Goal: Information Seeking & Learning: Learn about a topic

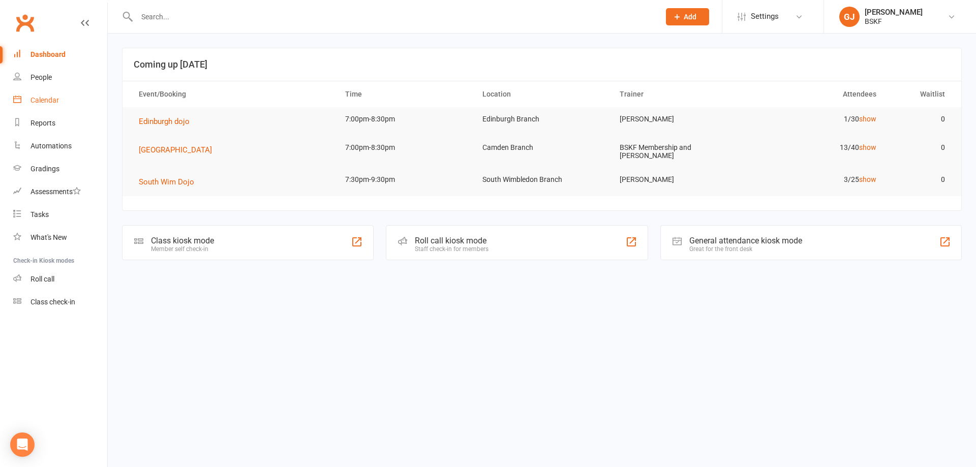
click at [60, 100] on link "Calendar" at bounding box center [60, 100] width 94 height 23
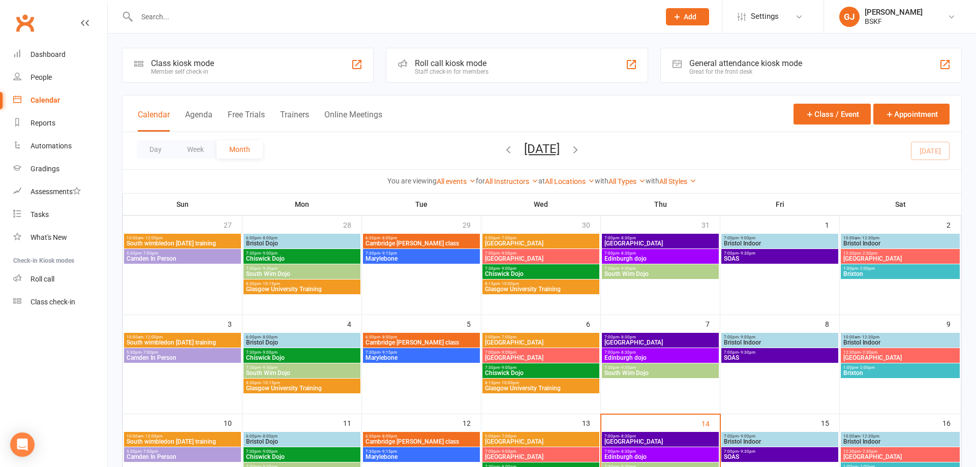
scroll to position [207, 0]
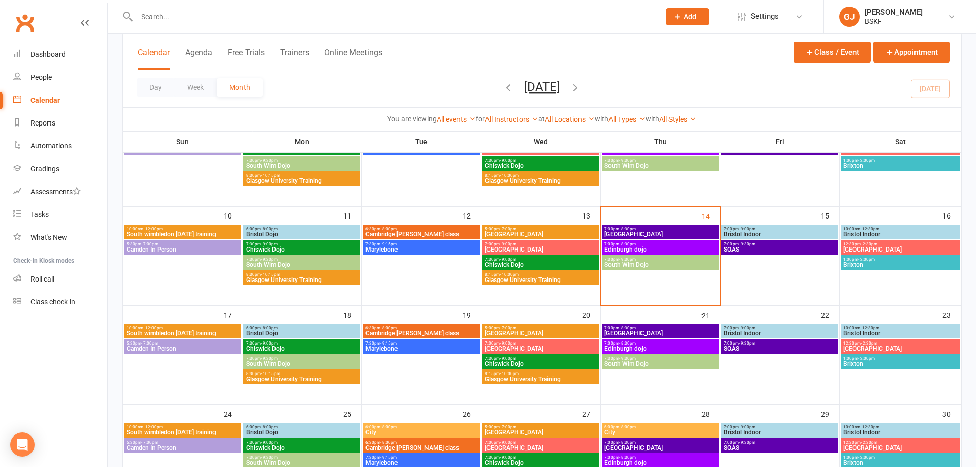
click at [515, 262] on span "Chiswick Dojo" at bounding box center [540, 265] width 113 height 6
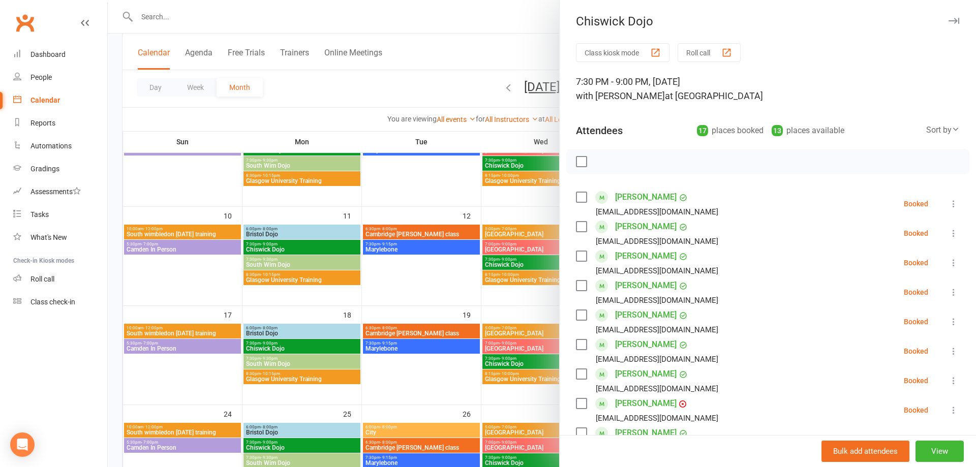
click at [84, 18] on link at bounding box center [85, 32] width 8 height 30
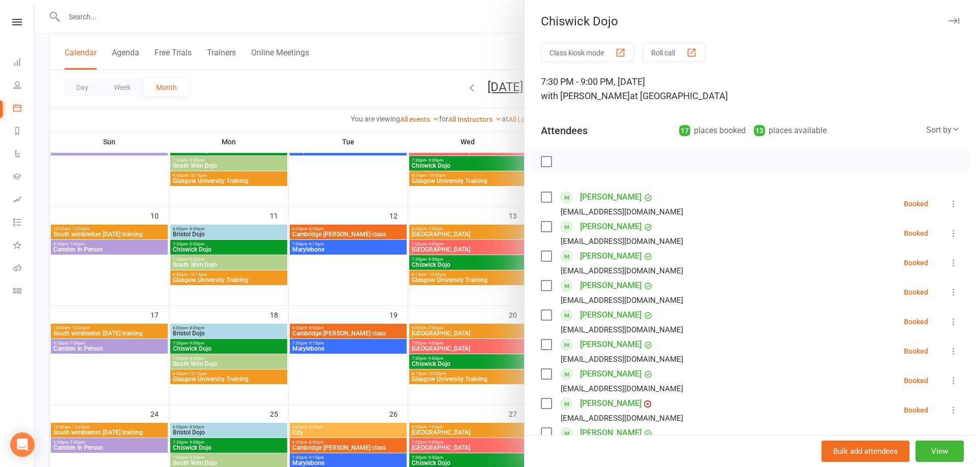
click at [441, 302] on div at bounding box center [505, 233] width 941 height 467
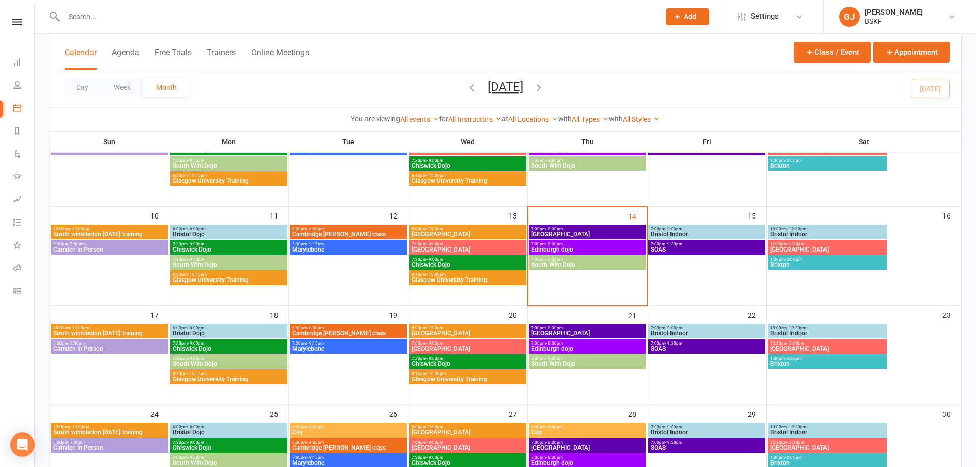
click at [445, 244] on span "7:00pm - 9:00pm" at bounding box center [467, 244] width 113 height 5
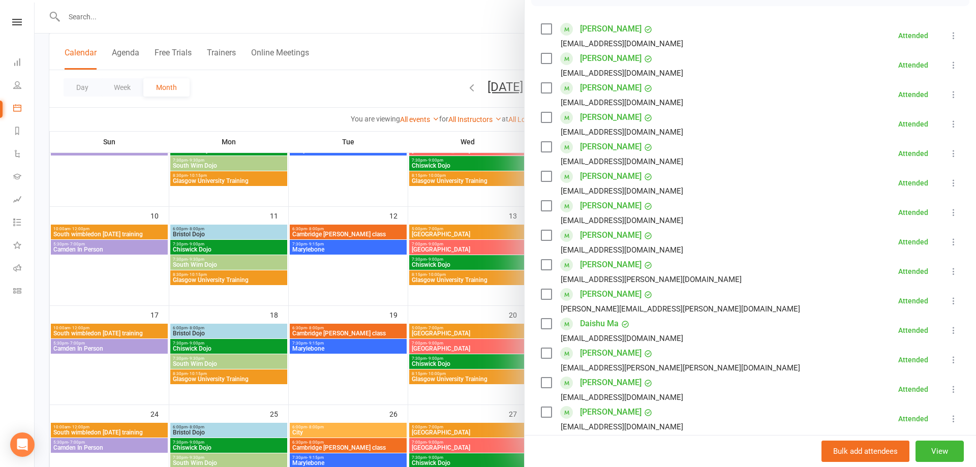
scroll to position [165, 0]
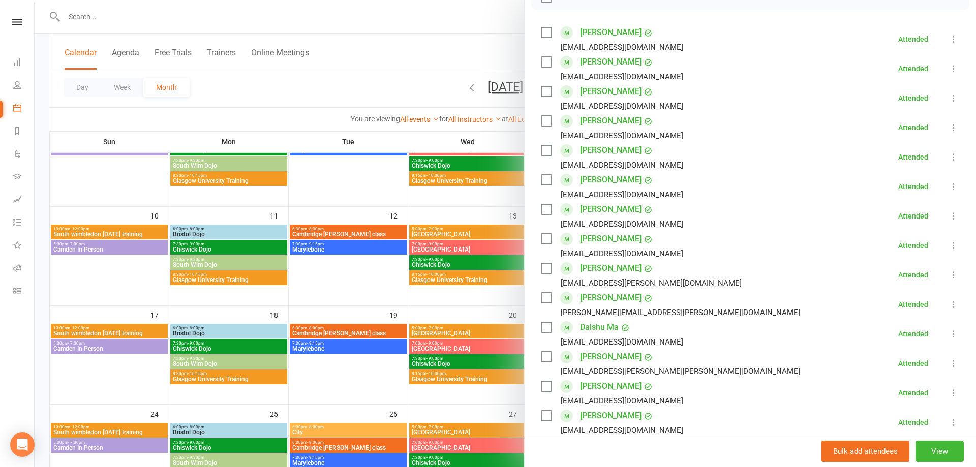
click at [400, 98] on div at bounding box center [505, 233] width 941 height 467
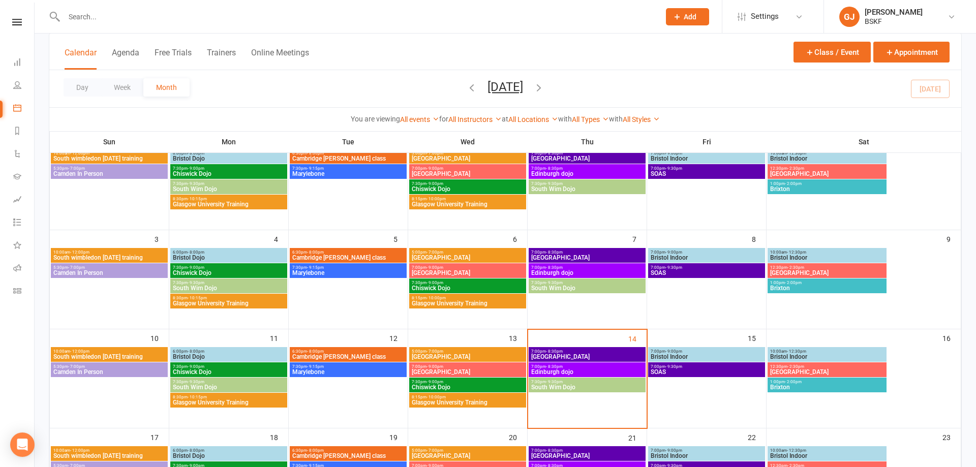
scroll to position [52, 0]
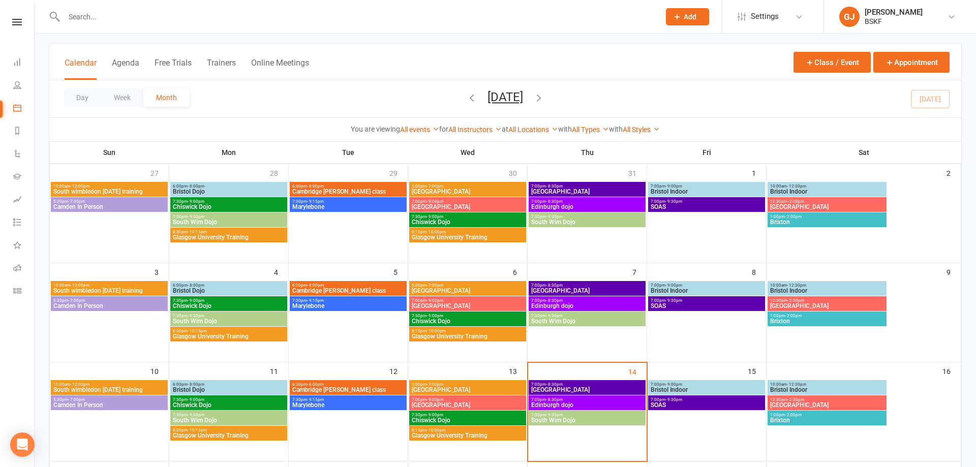
click at [123, 13] on input "text" at bounding box center [356, 17] width 591 height 14
type input "hideki"
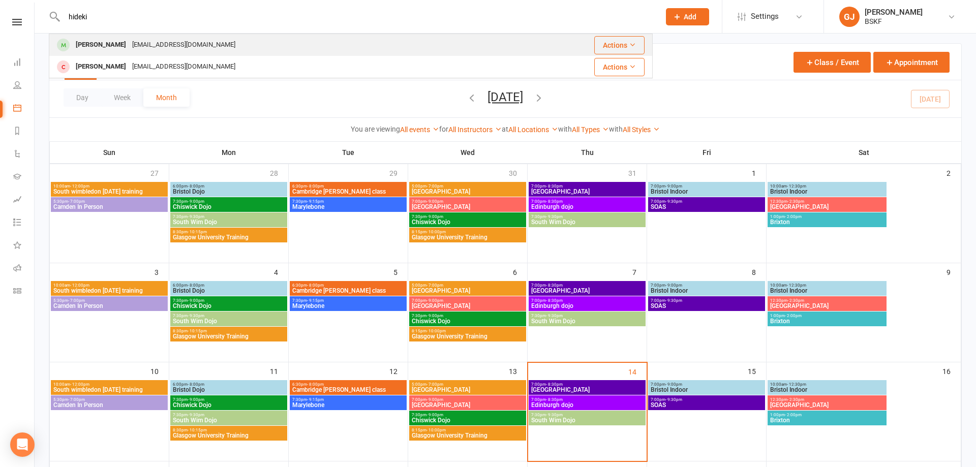
click at [254, 46] on div "[PERSON_NAME] [EMAIL_ADDRESS][DOMAIN_NAME]" at bounding box center [281, 45] width 462 height 21
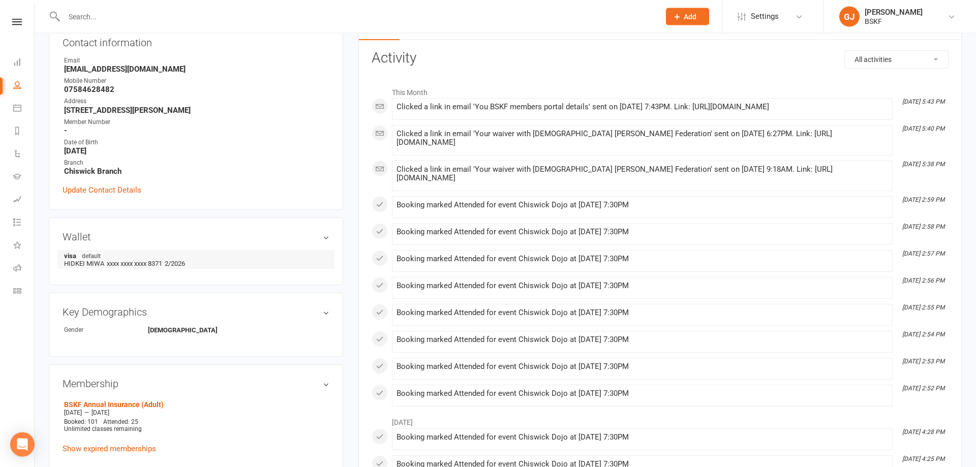
scroll to position [155, 0]
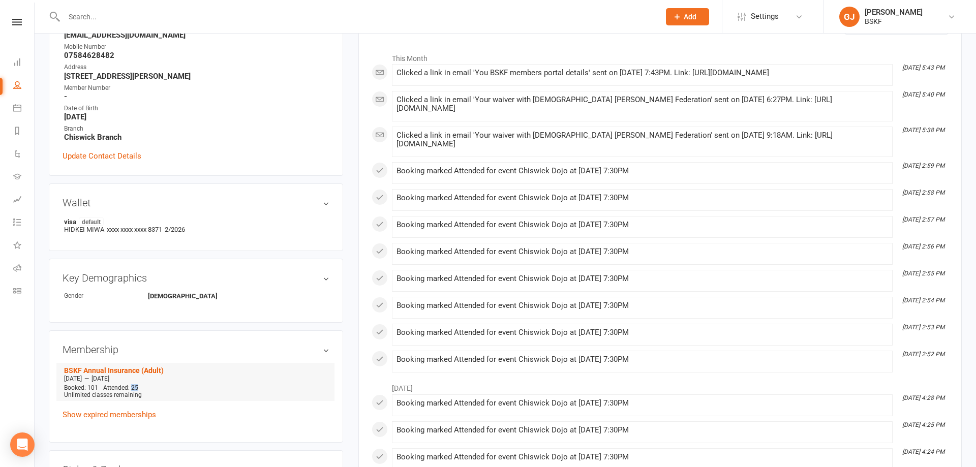
drag, startPoint x: 138, startPoint y: 385, endPoint x: 132, endPoint y: 388, distance: 6.8
click at [132, 388] on div "Booked: 101 Attended: 25 Unlimited classes remaining" at bounding box center [195, 391] width 268 height 14
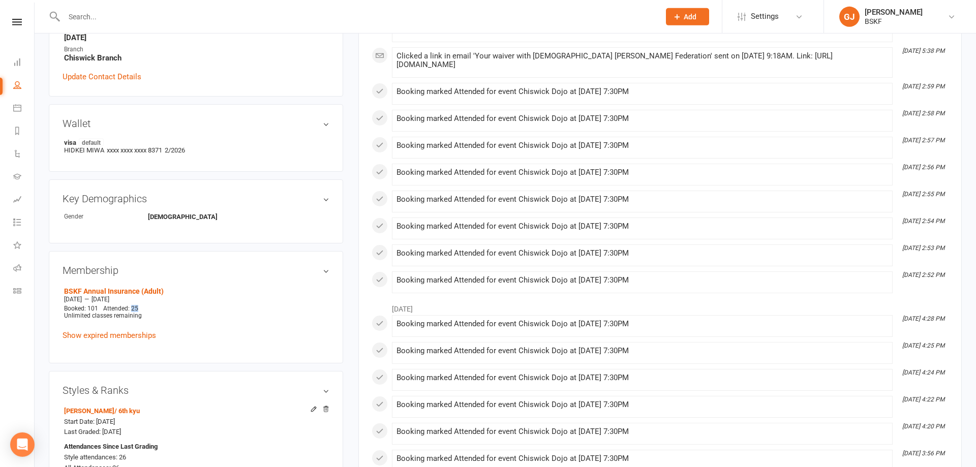
scroll to position [311, 0]
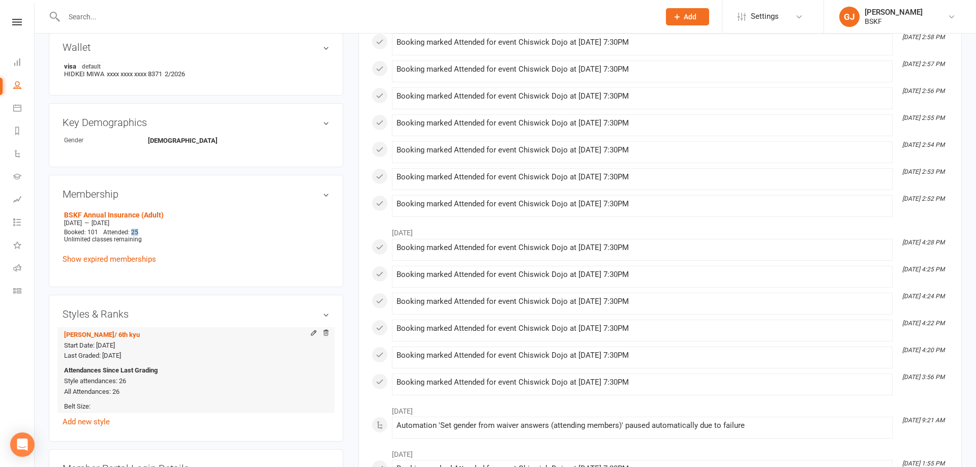
drag, startPoint x: 60, startPoint y: 332, endPoint x: 151, endPoint y: 343, distance: 91.1
click at [151, 343] on div "Styles & Ranks [PERSON_NAME] / 6th kyu Start Date: [DATE] Last Graded: [DATE] A…" at bounding box center [196, 368] width 294 height 147
copy li "[PERSON_NAME] / 6th kyu Start Date: [DATE]"
